Goal: Transaction & Acquisition: Purchase product/service

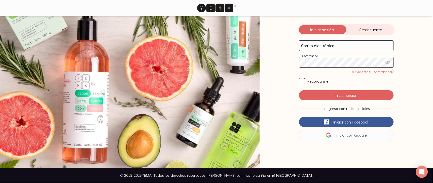
click at [385, 63] on icon "button" at bounding box center [387, 62] width 5 height 5
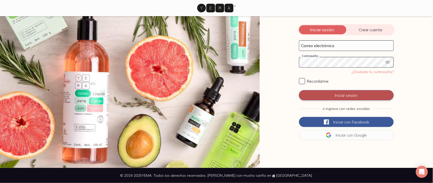
click at [310, 91] on button "Iniciar sesión" at bounding box center [346, 95] width 95 height 10
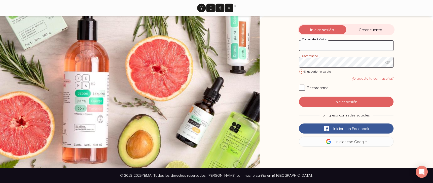
click at [337, 46] on input "Correo electrónico" at bounding box center [346, 46] width 94 height 10
type input "[PERSON_NAME][EMAIL_ADDRESS][DOMAIN_NAME]"
click at [385, 62] on icon "button" at bounding box center [387, 62] width 5 height 5
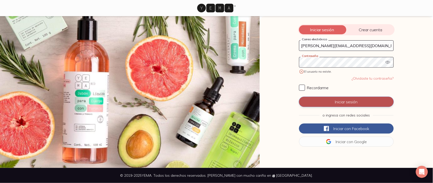
click at [320, 103] on button "Iniciar sesión" at bounding box center [346, 102] width 95 height 10
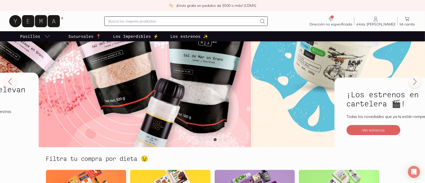
scroll to position [11, 0]
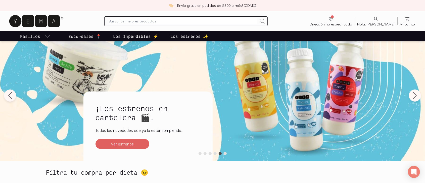
click at [137, 35] on p "Los Imperdibles ⚡️" at bounding box center [135, 36] width 45 height 6
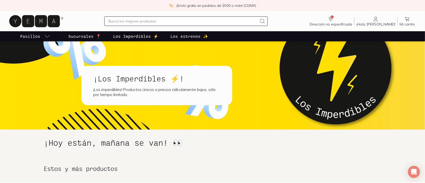
click at [186, 36] on p "Los estrenos ✨" at bounding box center [190, 36] width 38 height 6
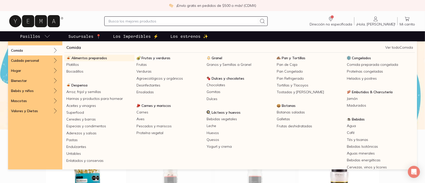
click at [89, 58] on span "Alimentos preparados" at bounding box center [89, 58] width 36 height 5
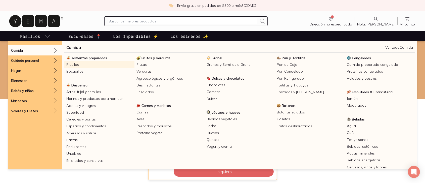
click at [74, 64] on link "Platillos" at bounding box center [99, 64] width 70 height 7
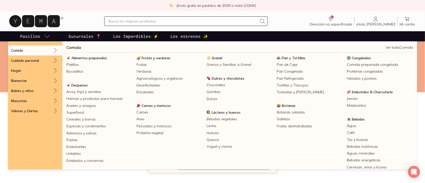
click at [45, 34] on icon "pasillo-todos-link" at bounding box center [47, 36] width 6 height 6
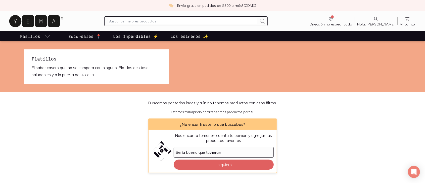
click at [45, 35] on icon "pasillo-todos-link" at bounding box center [47, 36] width 6 height 6
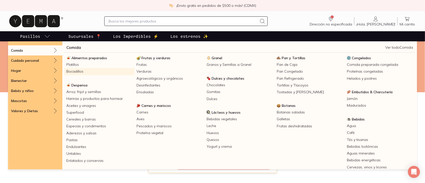
click at [76, 70] on link "Bocadillos" at bounding box center [99, 71] width 70 height 7
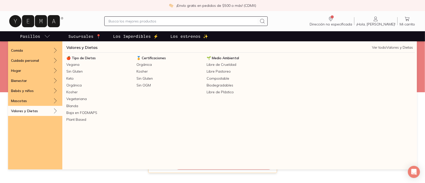
click at [33, 111] on p "Valores y Dietas" at bounding box center [24, 110] width 27 height 5
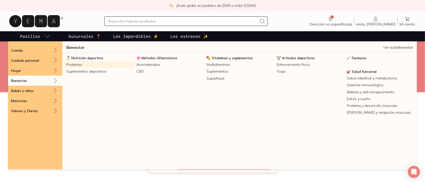
click at [74, 63] on link "Proteínas" at bounding box center [99, 64] width 70 height 7
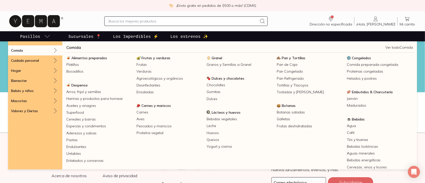
click at [46, 35] on icon "pasillo-todos-link" at bounding box center [47, 36] width 6 height 6
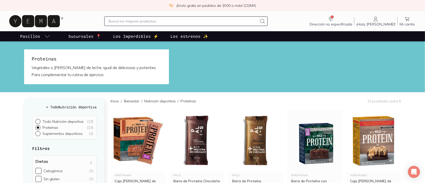
click at [38, 120] on input "Todo Nutrición deportiva ( 13 )" at bounding box center [37, 121] width 4 height 4
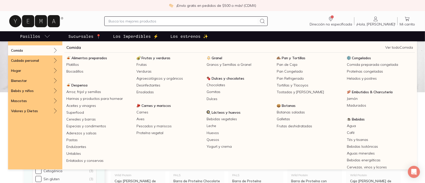
click at [44, 34] on icon "pasillo-todos-link" at bounding box center [47, 36] width 6 height 6
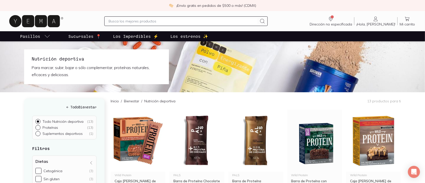
click at [46, 35] on icon "pasillo-todos-link" at bounding box center [47, 36] width 6 height 6
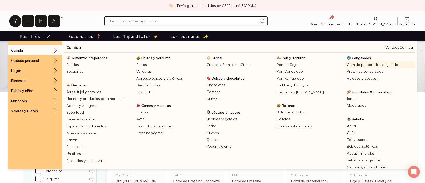
click at [345, 63] on link "Comida preparada congelada" at bounding box center [380, 64] width 70 height 7
radio input "true"
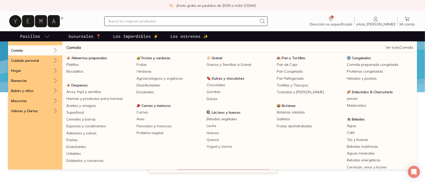
click at [45, 36] on icon "pasillo-todos-link" at bounding box center [47, 36] width 6 height 6
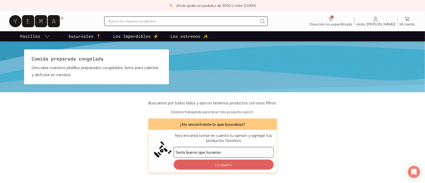
click at [45, 36] on icon "pasillo-todos-link" at bounding box center [47, 36] width 6 height 6
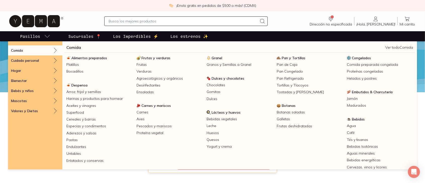
click at [47, 36] on icon "pasillo-todos-link" at bounding box center [47, 36] width 6 height 6
click at [44, 36] on icon "pasillo-todos-link" at bounding box center [47, 36] width 6 height 6
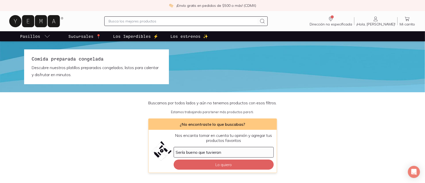
drag, startPoint x: 58, startPoint y: 65, endPoint x: 96, endPoint y: 66, distance: 38.0
click at [59, 65] on p "Descubre nuestros platillos preparados congelados, listos para calentar y disfr…" at bounding box center [97, 71] width 130 height 14
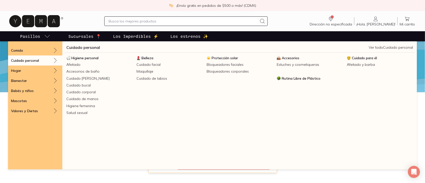
click at [394, 49] on link "Ver todo Cuidado personal" at bounding box center [391, 47] width 44 height 5
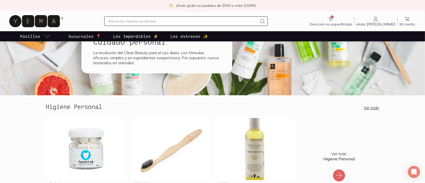
scroll to position [30, 0]
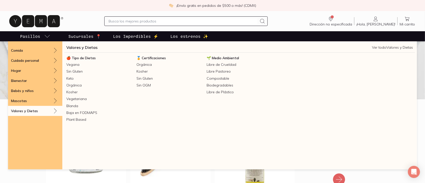
click at [388, 48] on link "Ver todo Valores y Dietas" at bounding box center [392, 47] width 41 height 5
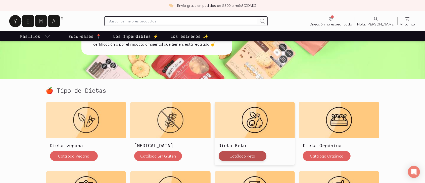
scroll to position [101, 0]
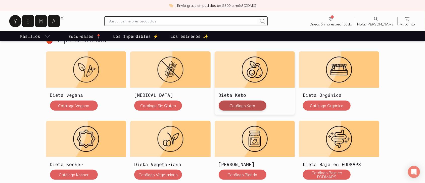
click at [231, 105] on button "Catálogo Keto" at bounding box center [243, 105] width 48 height 10
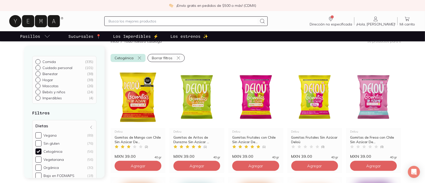
scroll to position [81, 0]
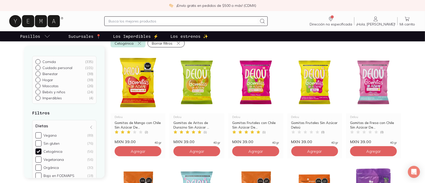
click at [37, 61] on input "Comida ( 335 )" at bounding box center [37, 61] width 4 height 4
radio input "true"
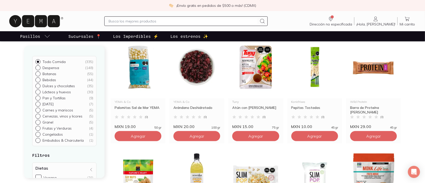
scroll to position [59, 0]
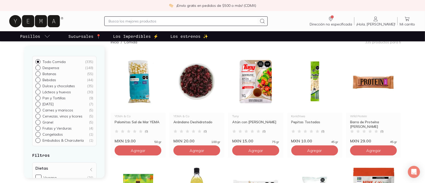
click at [152, 21] on input "text" at bounding box center [183, 21] width 149 height 6
type input "lazaña"
click at [266, 21] on icon at bounding box center [263, 21] width 6 height 6
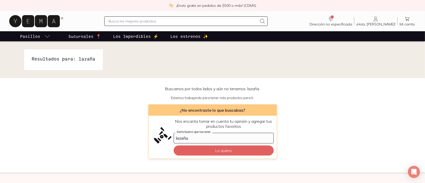
click at [164, 21] on input "text" at bounding box center [183, 21] width 149 height 6
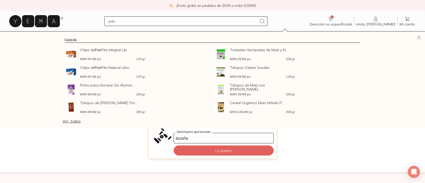
type input "pan"
click at [266, 22] on icon at bounding box center [263, 21] width 6 height 6
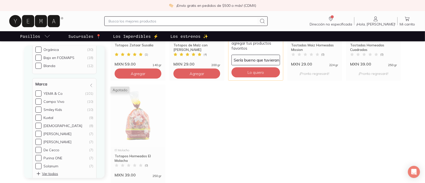
scroll to position [102, 0]
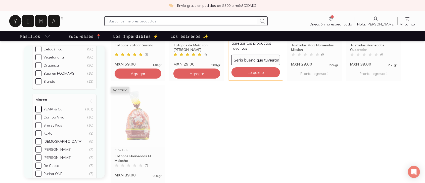
click at [37, 108] on input "YEMA & Co (101)" at bounding box center [38, 109] width 6 height 6
checkbox input "true"
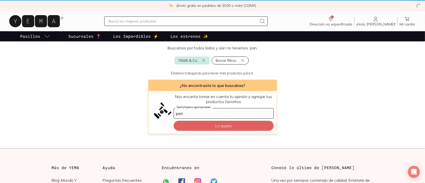
scroll to position [41, 0]
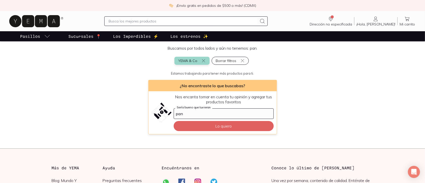
click at [200, 60] on button "YEMA & Co" at bounding box center [192, 61] width 35 height 8
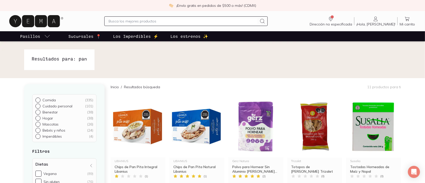
click at [122, 20] on input "text" at bounding box center [183, 21] width 149 height 6
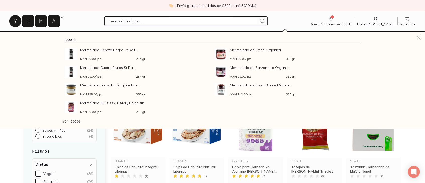
type input "mermelada sin azucar"
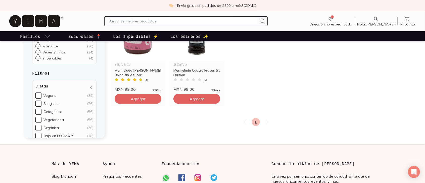
scroll to position [46, 0]
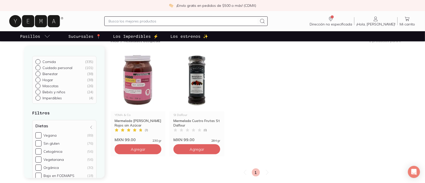
click at [157, 19] on input "text" at bounding box center [183, 21] width 149 height 6
type input "crema de avellana"
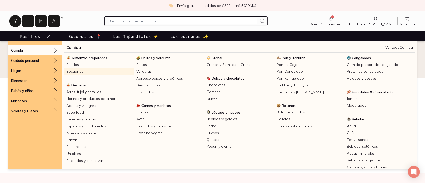
click at [72, 69] on link "Bocadillos" at bounding box center [99, 71] width 70 height 7
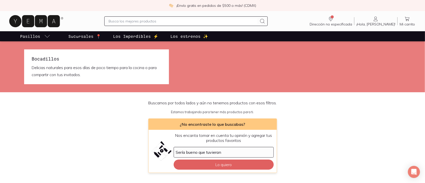
drag, startPoint x: 45, startPoint y: 33, endPoint x: 49, endPoint y: 36, distance: 5.0
click at [46, 34] on icon "pasillo-todos-link" at bounding box center [47, 36] width 6 height 6
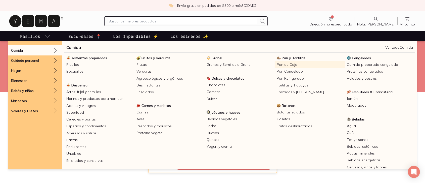
click at [279, 64] on link "Pan de Caja" at bounding box center [310, 64] width 70 height 7
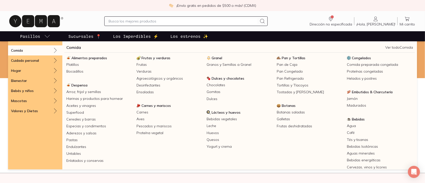
click at [47, 36] on icon "pasillo-todos-link" at bounding box center [47, 36] width 6 height 6
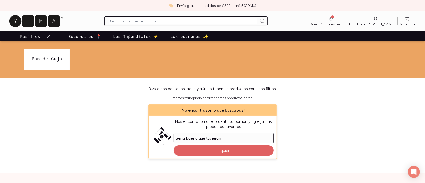
click at [48, 35] on icon "pasillo-todos-link" at bounding box center [47, 36] width 6 height 6
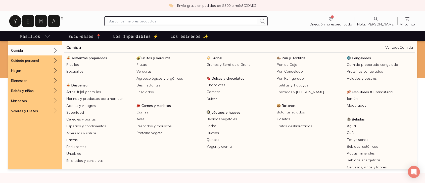
click at [46, 33] on icon "pasillo-todos-link" at bounding box center [47, 36] width 6 height 6
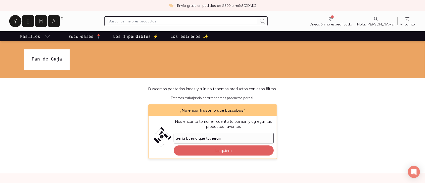
click at [45, 33] on icon "pasillo-todos-link" at bounding box center [47, 36] width 6 height 6
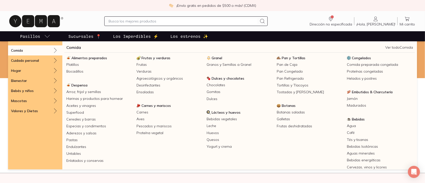
click at [49, 34] on icon "pasillo-todos-link" at bounding box center [47, 36] width 6 height 6
click at [46, 37] on icon "pasillo-todos-link" at bounding box center [47, 36] width 6 height 6
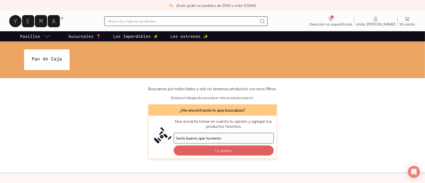
click at [46, 37] on icon "pasillo-todos-link" at bounding box center [47, 36] width 6 height 6
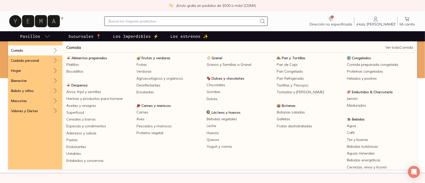
click at [27, 35] on p "Pasillos" at bounding box center [30, 36] width 20 height 6
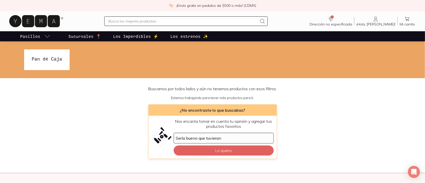
click at [27, 35] on p "Pasillos" at bounding box center [30, 36] width 20 height 6
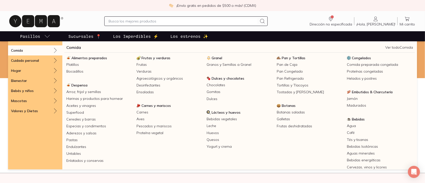
click at [19, 51] on p "Comida" at bounding box center [17, 50] width 12 height 5
click at [55, 51] on icon at bounding box center [55, 50] width 3 height 5
click at [356, 64] on link "Comida preparada congelada" at bounding box center [380, 64] width 70 height 7
click at [46, 34] on icon "pasillo-todos-link" at bounding box center [47, 36] width 6 height 6
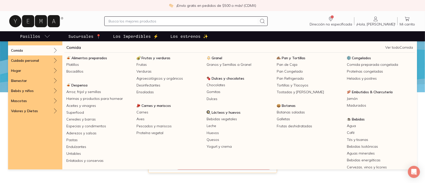
click at [394, 48] on link "Ver todo Comida" at bounding box center [400, 47] width 28 height 5
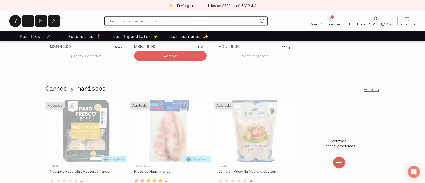
scroll to position [553, 0]
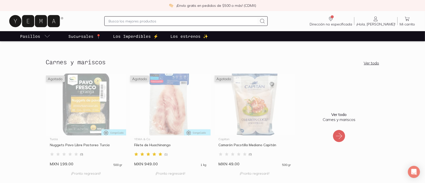
click at [339, 133] on icon at bounding box center [339, 136] width 8 height 8
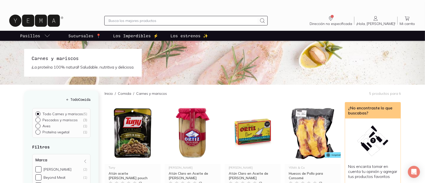
click at [338, 135] on img at bounding box center [313, 133] width 56 height 62
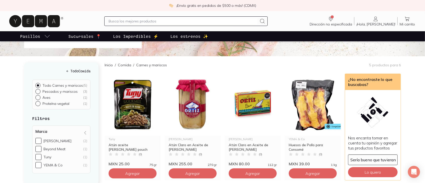
scroll to position [27, 0]
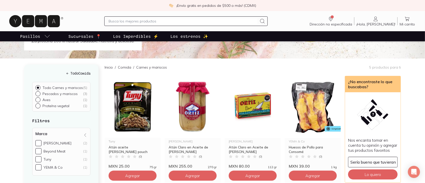
click at [38, 93] on input "Pescados y mariscos ( 3 )" at bounding box center [37, 93] width 4 height 4
radio input "true"
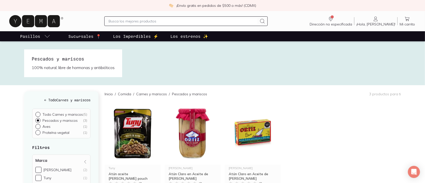
click at [39, 125] on input "Aves ( 1 )" at bounding box center [37, 126] width 4 height 4
radio input "true"
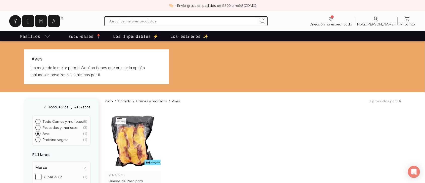
click at [39, 140] on input "Proteína vegetal ( 1 )" at bounding box center [37, 139] width 4 height 4
radio input "true"
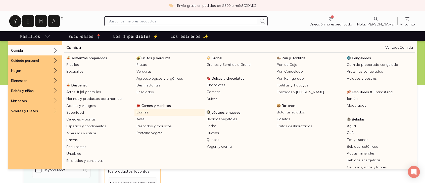
click at [142, 111] on link "Carnes" at bounding box center [170, 112] width 70 height 7
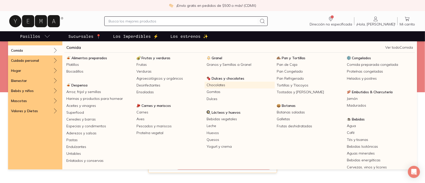
click at [215, 85] on link "Chocolates" at bounding box center [240, 85] width 70 height 7
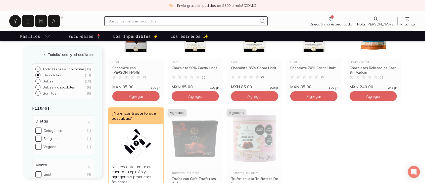
scroll to position [201, 0]
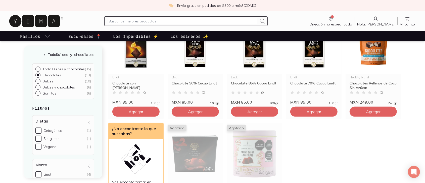
click at [54, 130] on div "Cetogénica" at bounding box center [53, 130] width 19 height 5
click at [42, 130] on input "Cetogénica (1)" at bounding box center [38, 130] width 6 height 6
checkbox input "true"
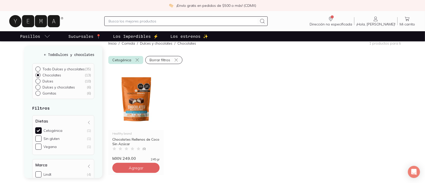
scroll to position [47, 0]
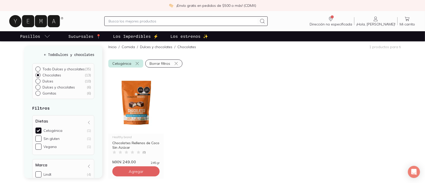
click at [411, 22] on span "Mi carrito" at bounding box center [407, 24] width 15 height 5
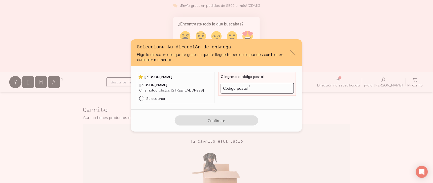
click at [292, 50] on icon "default" at bounding box center [292, 52] width 5 height 5
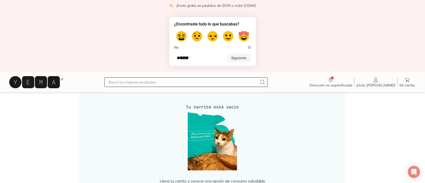
scroll to position [50, 0]
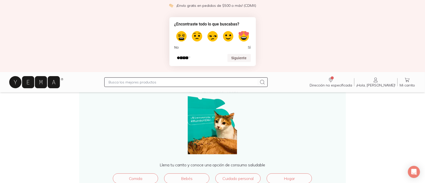
click at [386, 83] on span "¡Hola, [PERSON_NAME]!" at bounding box center [376, 85] width 39 height 5
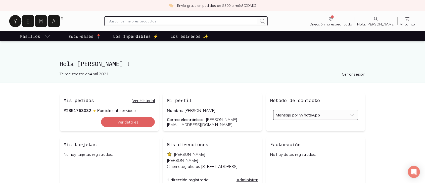
click at [359, 75] on link "Cerrar sesión" at bounding box center [353, 73] width 23 height 5
